Goal: Navigation & Orientation: Find specific page/section

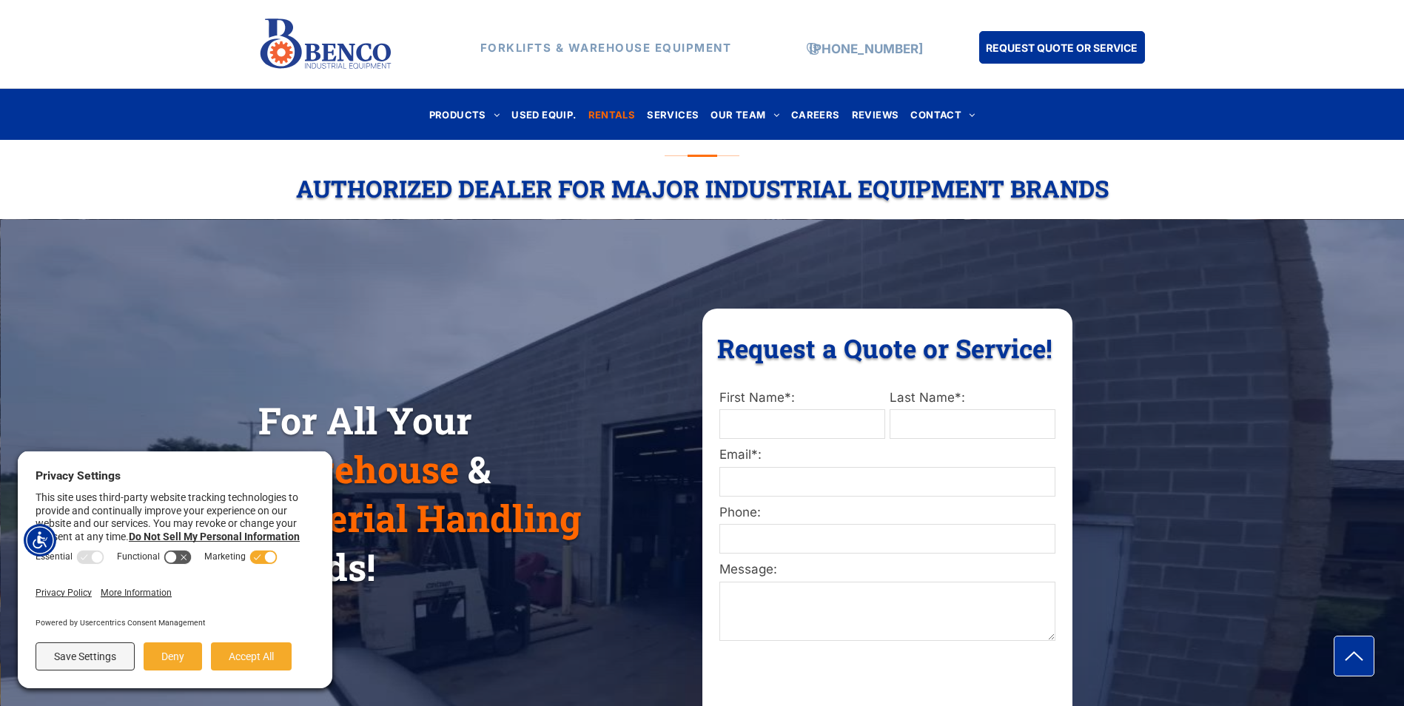
click at [622, 115] on span "RENTALS" at bounding box center [611, 114] width 47 height 20
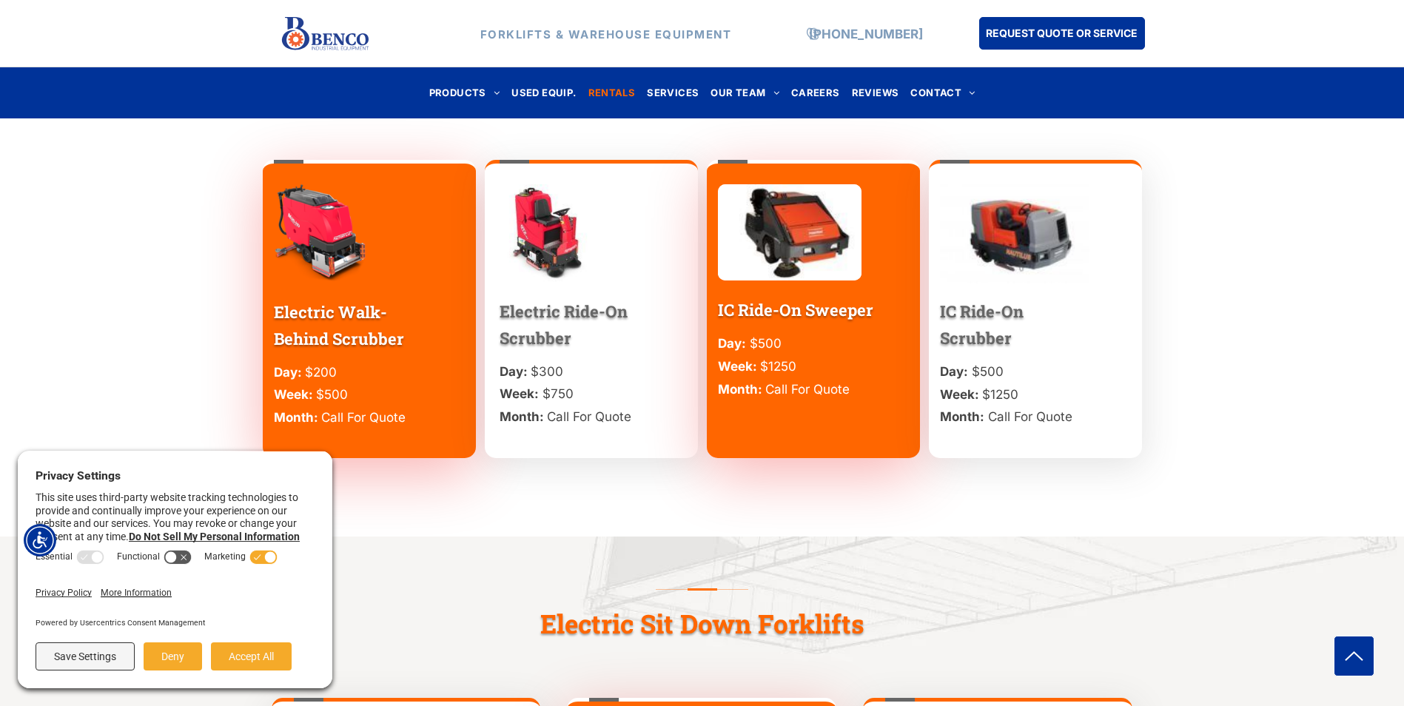
scroll to position [1924, 0]
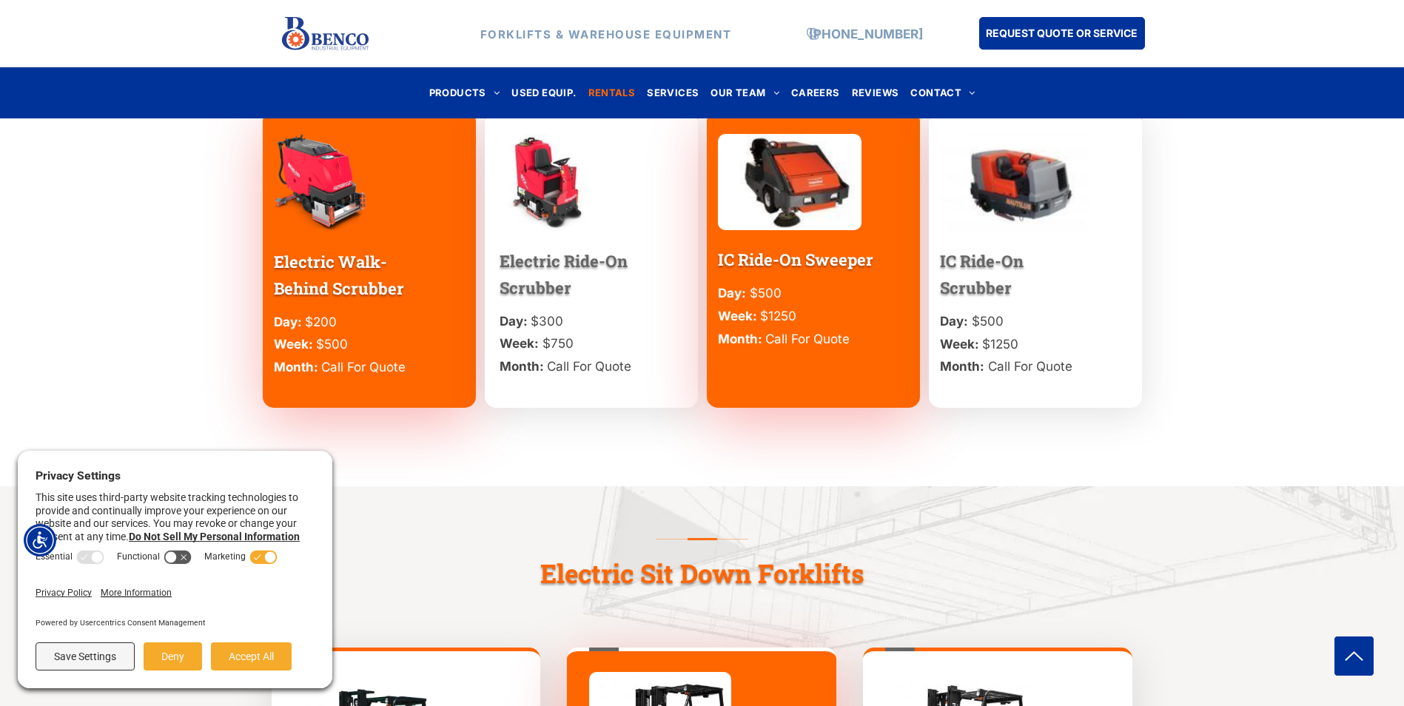
click at [381, 543] on div "Electric Sit Down Forklifts" at bounding box center [702, 564] width 888 height 67
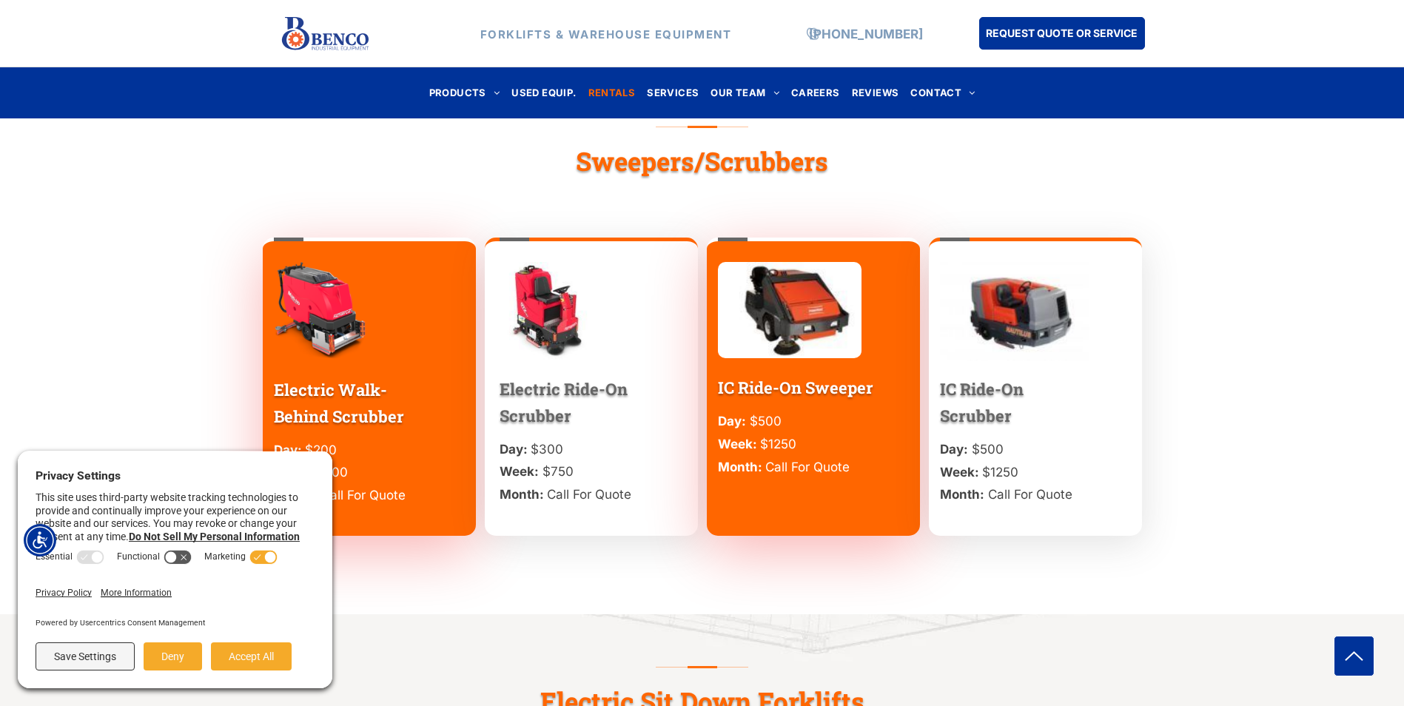
scroll to position [1776, 0]
